Goal: Information Seeking & Learning: Learn about a topic

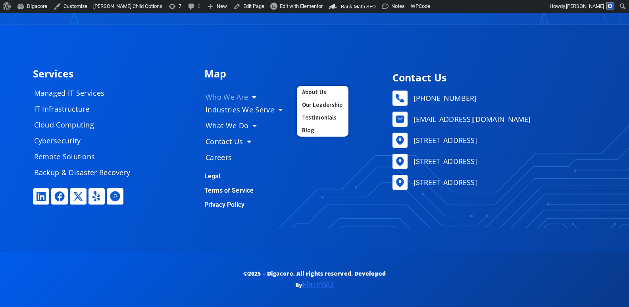
scroll to position [3655, 0]
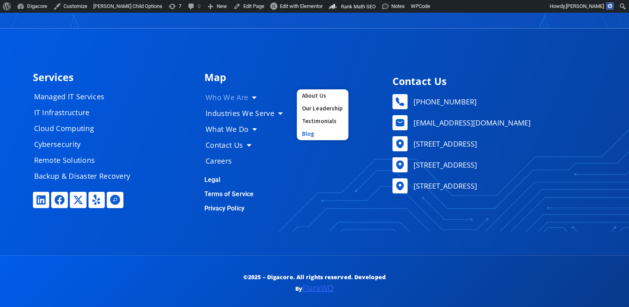
click at [304, 131] on link "Blog" at bounding box center [323, 133] width 52 height 13
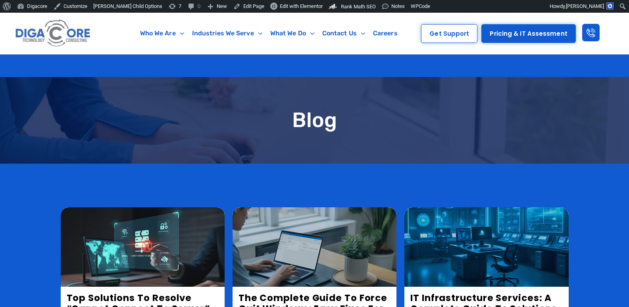
scroll to position [536, 0]
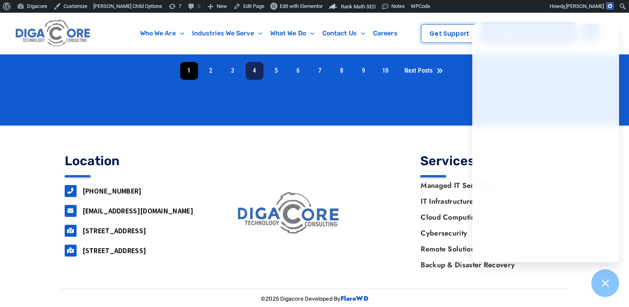
click at [255, 73] on link "4" at bounding box center [255, 71] width 18 height 18
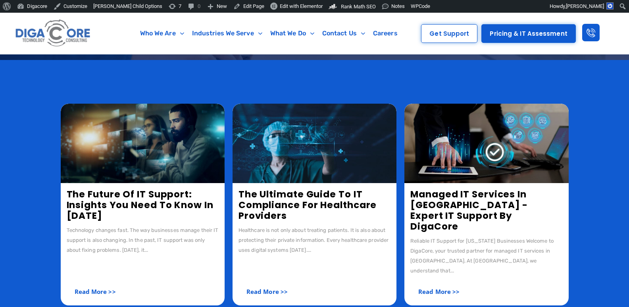
scroll to position [159, 0]
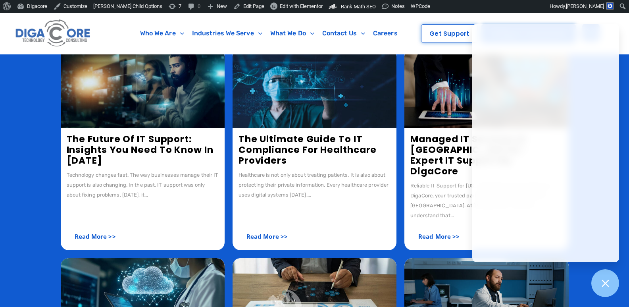
click at [429, 111] on img at bounding box center [487, 87] width 164 height 79
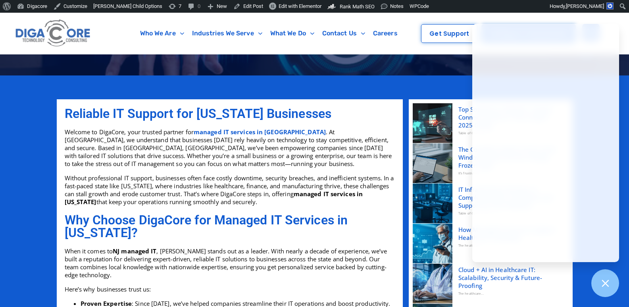
scroll to position [79, 0]
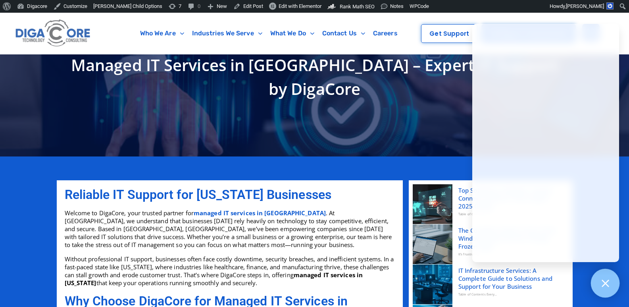
click at [600, 281] on div at bounding box center [605, 283] width 29 height 29
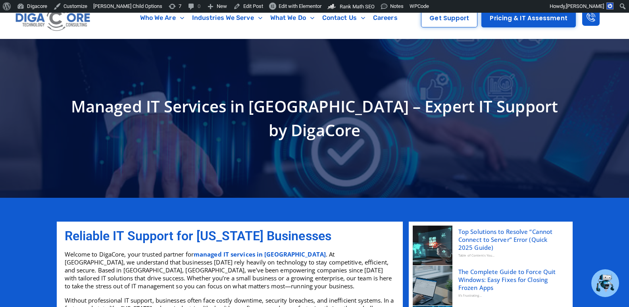
scroll to position [0, 0]
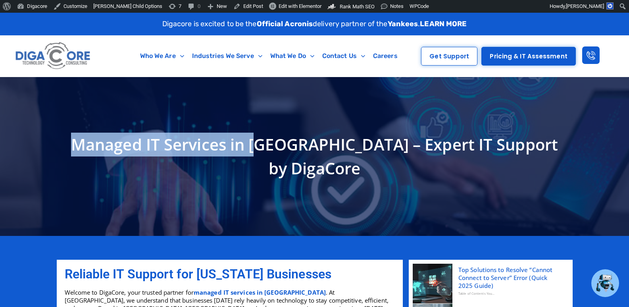
drag, startPoint x: 90, startPoint y: 157, endPoint x: 282, endPoint y: 158, distance: 192.2
click at [282, 158] on h1 "Managed IT Services in NJ – Expert IT Support by DigaCore" at bounding box center [315, 157] width 508 height 48
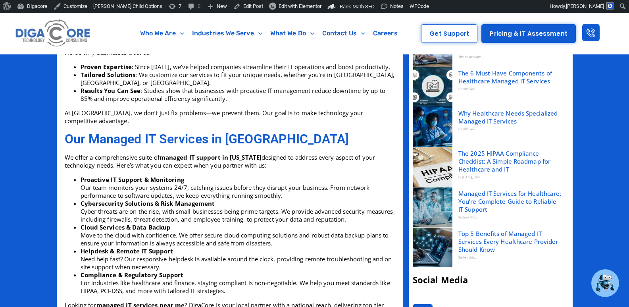
scroll to position [375, 0]
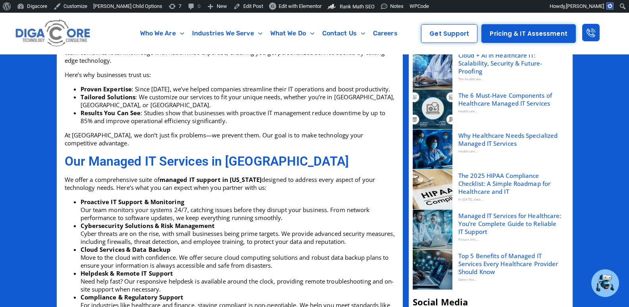
click at [476, 193] on link "The 2025 HIPAA Compliance Checklist: A Simple Roadmap for Healthcare and IT" at bounding box center [511, 184] width 104 height 24
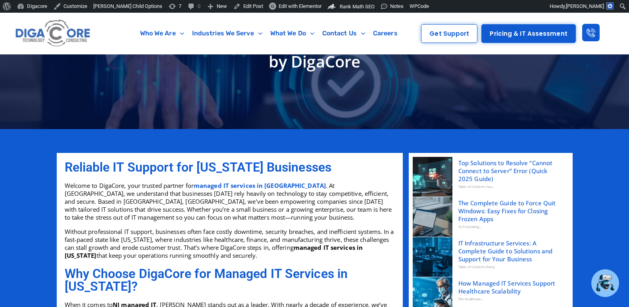
scroll to position [161, 0]
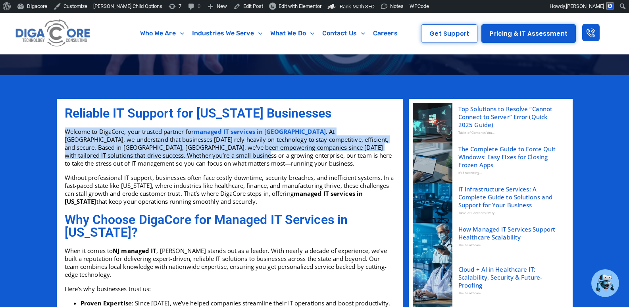
copy p "Welcome to DigaCore, your trusted partner for managed IT services in NJ . At Di…"
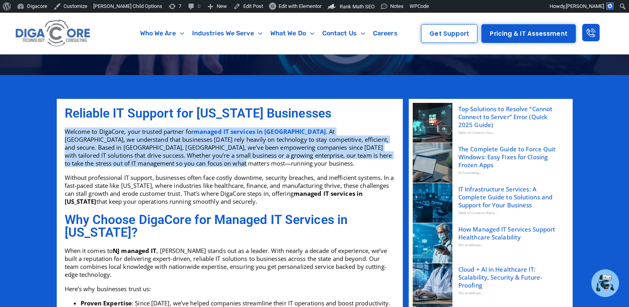
copy p "Welcome to DigaCore, your trusted partner for managed IT services in NJ . At Di…"
drag, startPoint x: 61, startPoint y: 133, endPoint x: 184, endPoint y: 164, distance: 126.5
click at [184, 164] on div "Reliable IT Support for New Jersey Businesses Welcome to DigaCore, your trusted…" at bounding box center [230, 156] width 338 height 106
click at [145, 146] on p "Welcome to DigaCore, your trusted partner for managed IT services in NJ . At Di…" at bounding box center [230, 147] width 330 height 40
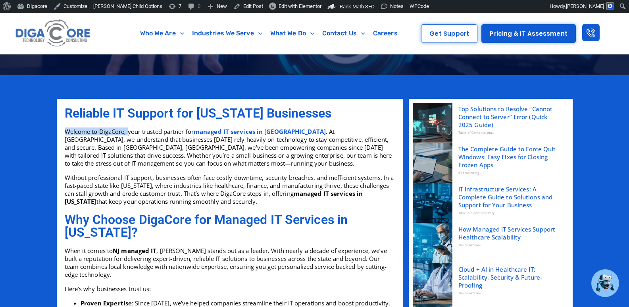
copy p "Welcome to DigaCore,"
drag, startPoint x: 128, startPoint y: 132, endPoint x: 61, endPoint y: 129, distance: 67.2
click at [61, 129] on div "Reliable IT Support for New Jersey Businesses Welcome to DigaCore, your trusted…" at bounding box center [230, 156] width 338 height 106
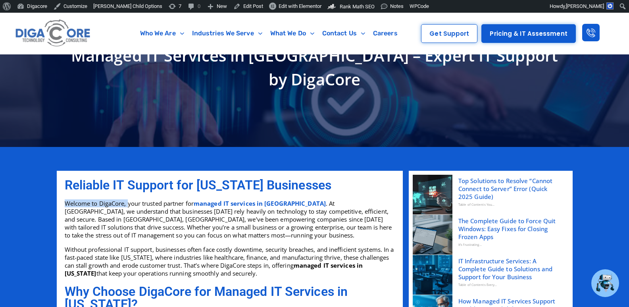
scroll to position [2, 0]
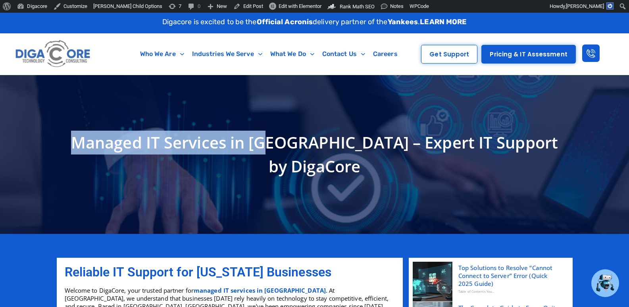
drag, startPoint x: 289, startPoint y: 152, endPoint x: 78, endPoint y: 147, distance: 210.9
click at [78, 147] on h1 "Managed IT Services in NJ – Expert IT Support by DigaCore" at bounding box center [315, 155] width 508 height 48
copy h1 "Managed IT Services in NJ"
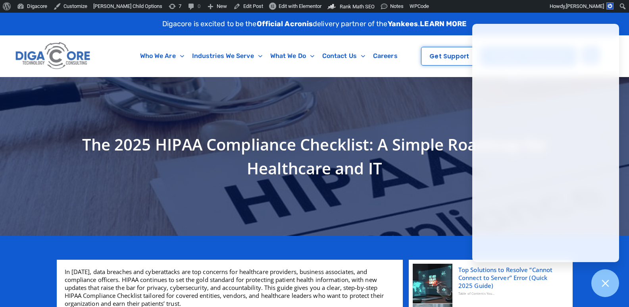
click at [298, 151] on h1 "The 2025 HIPAA Compliance Checklist: A Simple Roadmap for Healthcare and IT" at bounding box center [315, 157] width 508 height 48
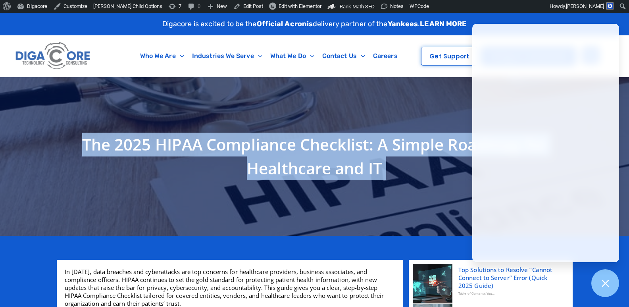
click at [298, 151] on h1 "The 2025 HIPAA Compliance Checklist: A Simple Roadmap for Healthcare and IT" at bounding box center [315, 157] width 508 height 48
copy div "The 2025 HIPAA Compliance Checklist: A Simple Roadmap for Healthcare and IT"
